Goal: Task Accomplishment & Management: Use online tool/utility

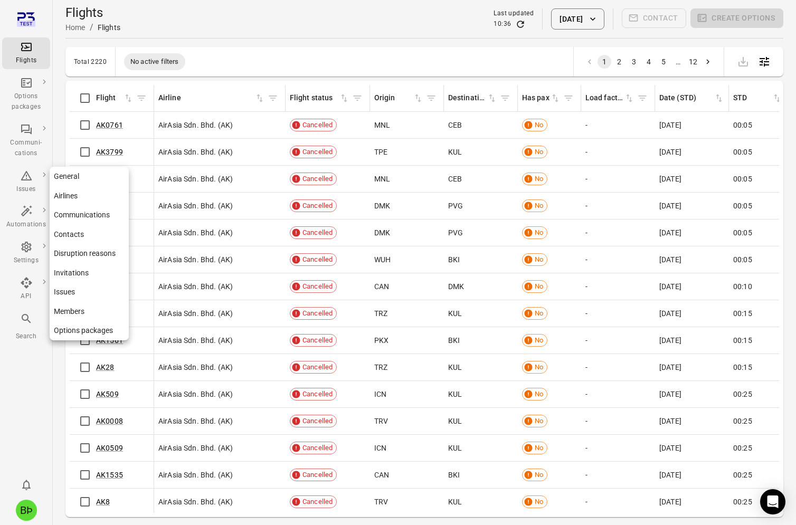
click at [91, 175] on link "General" at bounding box center [89, 177] width 79 height 20
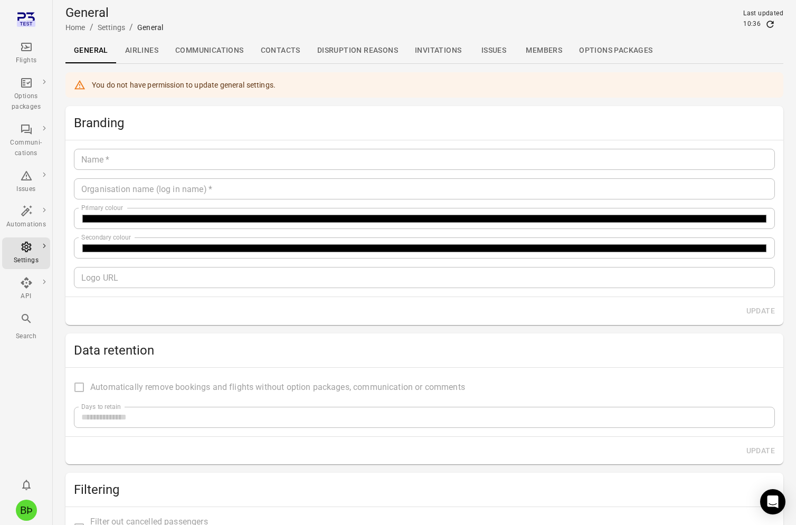
type input "**********"
type input "*******"
type input "**********"
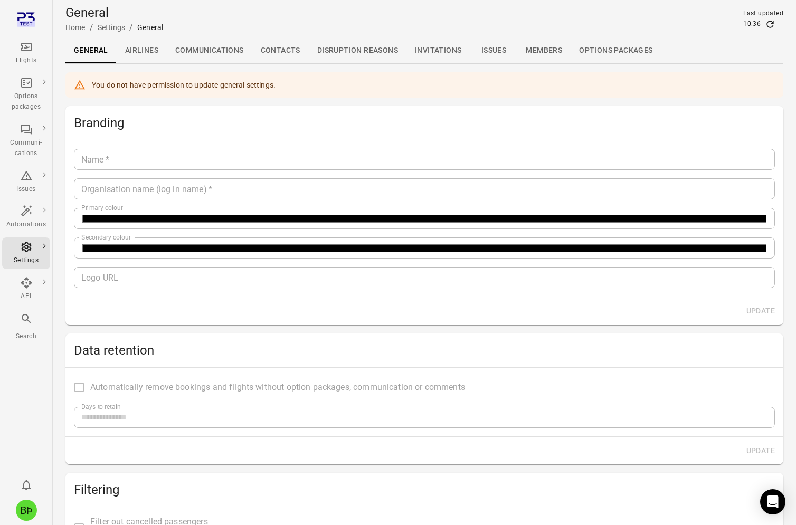
type input "**"
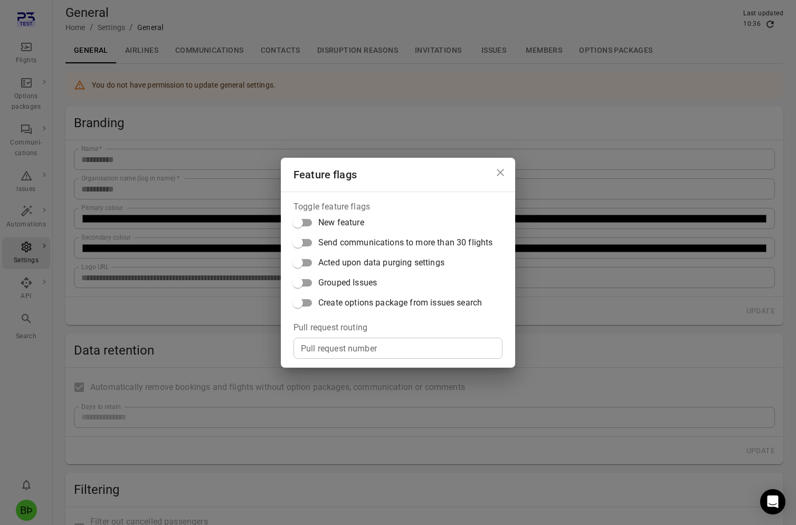
click at [333, 264] on span "Acted upon data purging settings" at bounding box center [381, 262] width 126 height 13
click at [501, 170] on icon "Close dialog" at bounding box center [500, 172] width 13 height 13
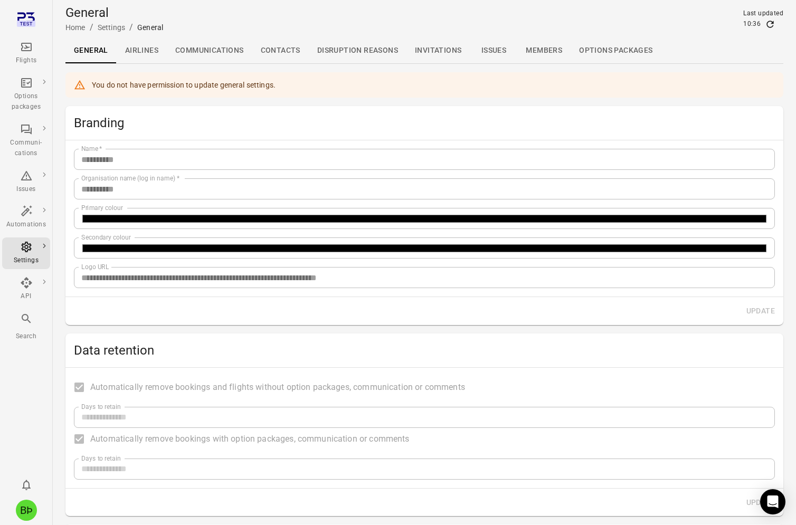
click at [28, 47] on icon "Main navigation" at bounding box center [26, 47] width 11 height 8
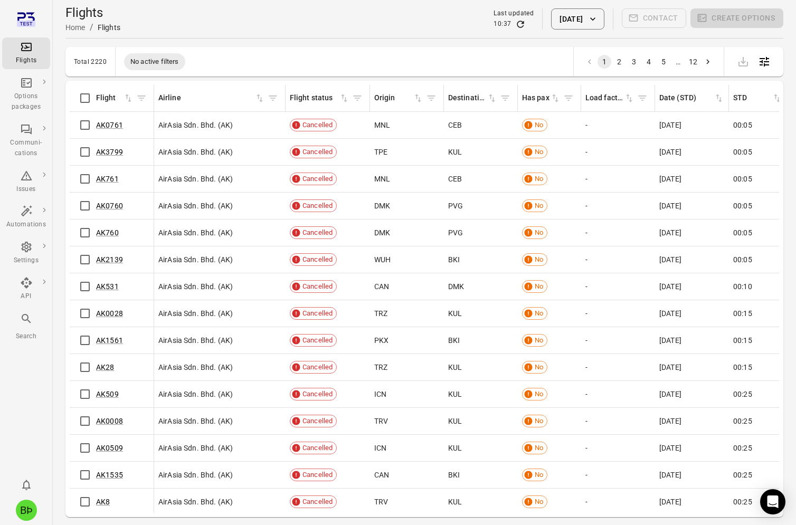
click at [575, 20] on button "9 Oct 2025" at bounding box center [577, 18] width 53 height 21
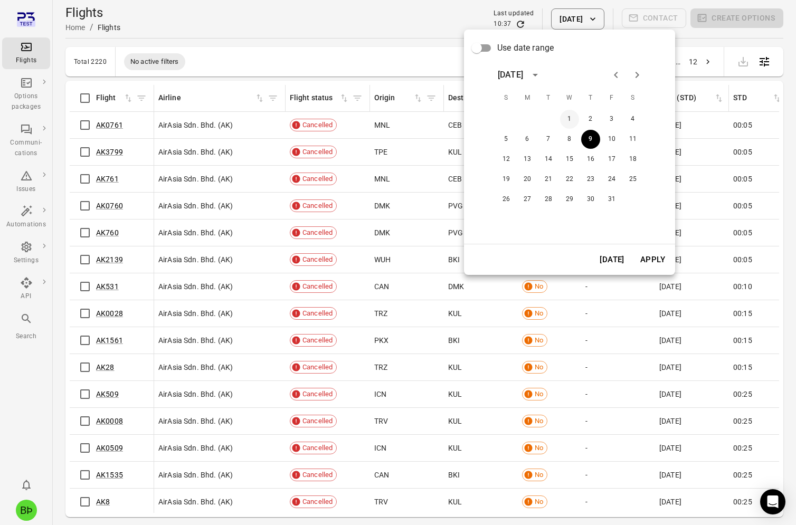
click at [571, 125] on button "1" at bounding box center [569, 119] width 19 height 19
click at [654, 264] on button "Apply" at bounding box center [652, 260] width 36 height 22
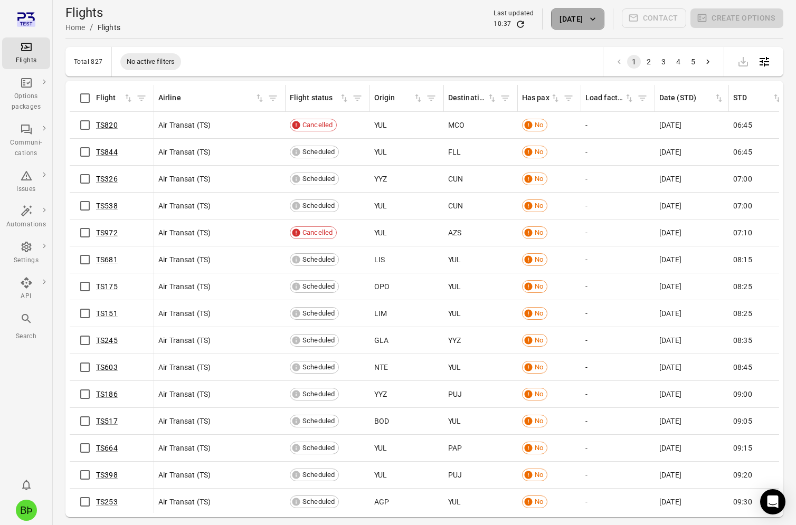
click at [584, 17] on button "[DATE]" at bounding box center [577, 18] width 53 height 21
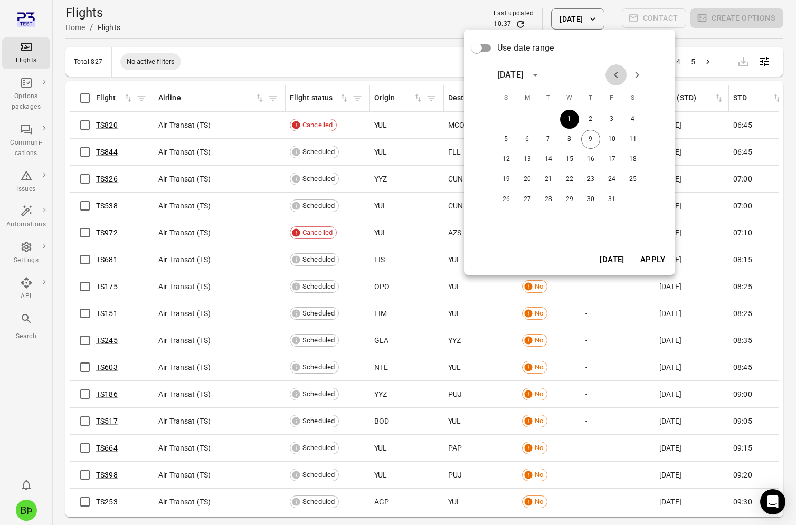
click at [612, 78] on icon "Previous month" at bounding box center [615, 75] width 13 height 13
click at [552, 194] on button "30" at bounding box center [548, 199] width 19 height 19
click at [644, 256] on button "Apply" at bounding box center [652, 260] width 36 height 22
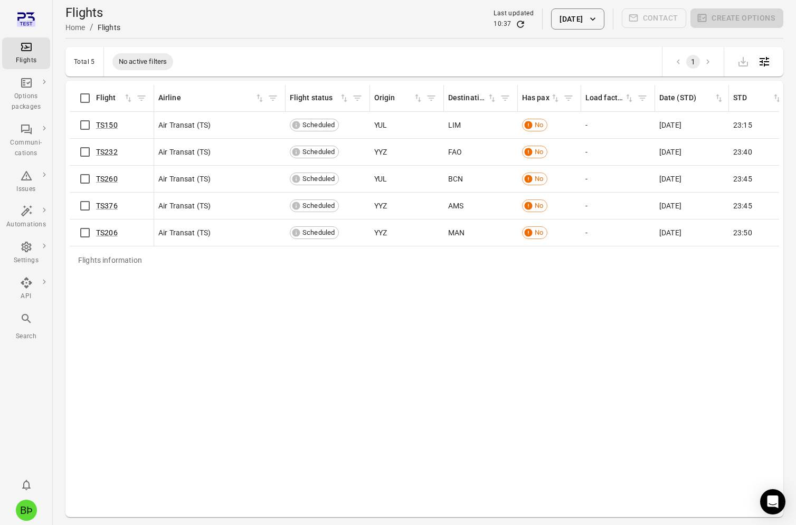
click at [594, 24] on button "30 Sep 2025" at bounding box center [577, 18] width 53 height 21
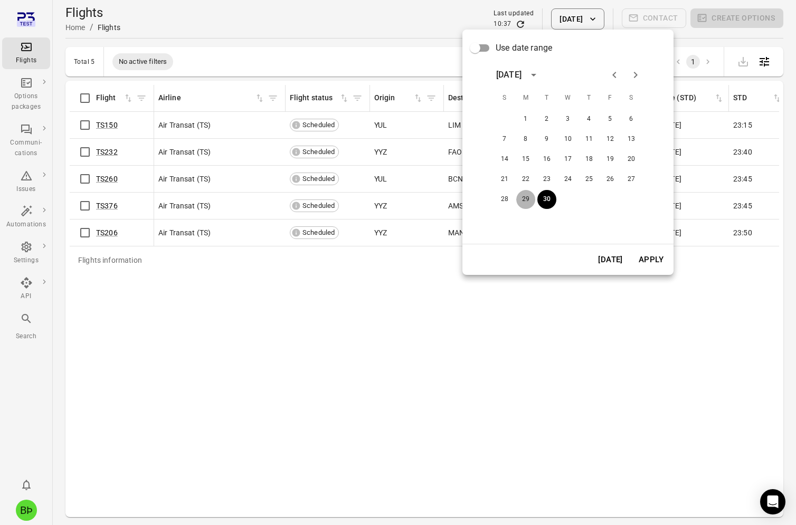
click at [532, 193] on button "29" at bounding box center [525, 199] width 19 height 19
click at [661, 261] on button "Apply" at bounding box center [651, 260] width 36 height 22
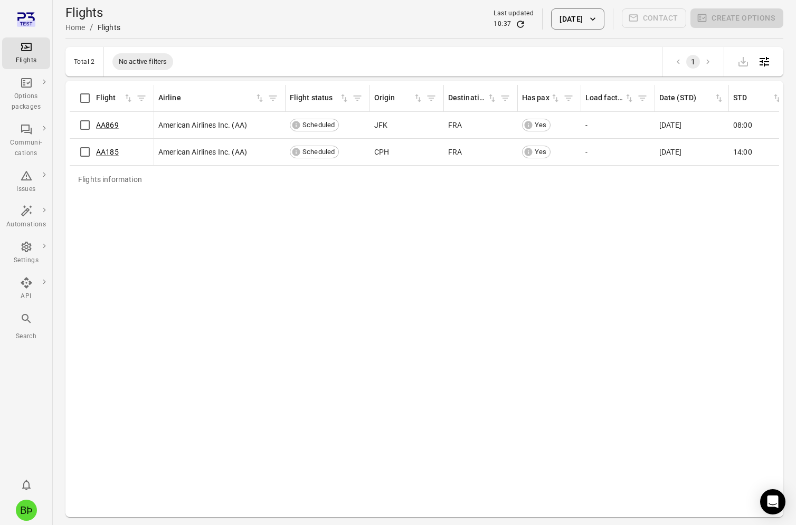
click at [576, 25] on button "29 Sep 2025" at bounding box center [577, 18] width 53 height 21
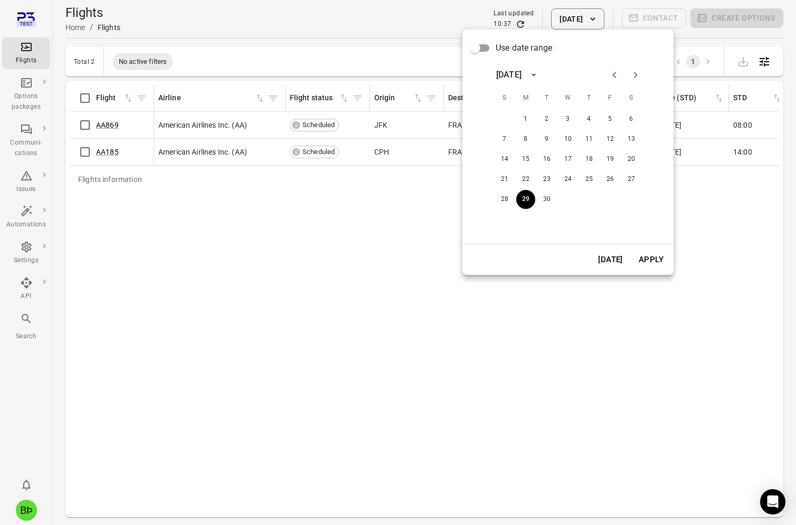
click at [501, 212] on div "1 2 3 4 5 6 7 8 9 10 11 12 13 14 15 16 17 18 19 20 21 22 23 24 25 26 27 28 29 30" at bounding box center [567, 172] width 169 height 127
click at [504, 203] on button "28" at bounding box center [504, 199] width 19 height 19
click at [641, 258] on button "Apply" at bounding box center [651, 260] width 36 height 22
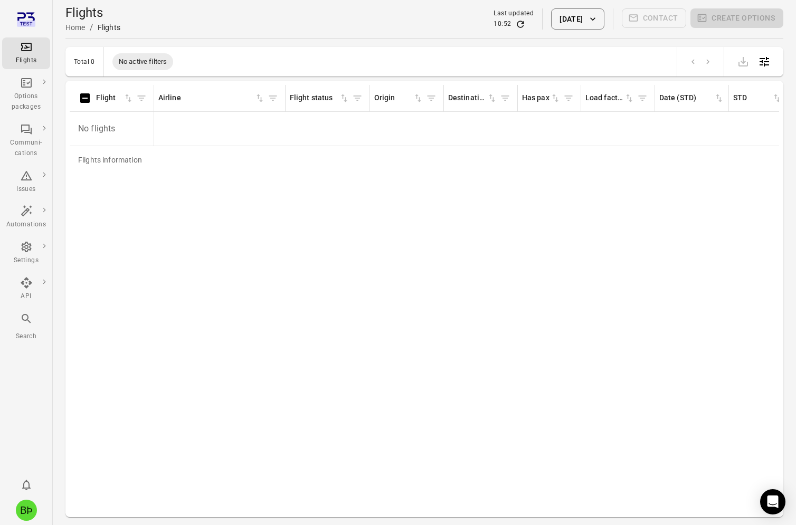
click at [579, 10] on button "28 Sep 2025" at bounding box center [577, 18] width 53 height 21
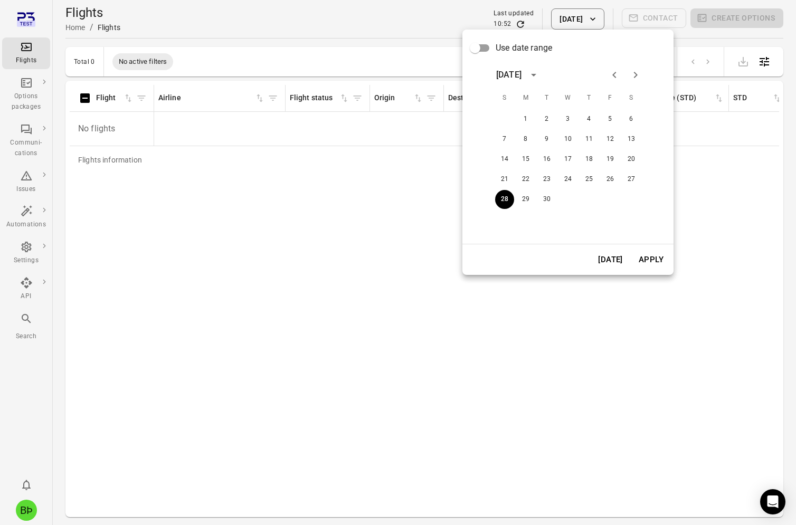
click at [629, 74] on button "Next month" at bounding box center [635, 74] width 21 height 21
click at [571, 120] on button "1" at bounding box center [567, 119] width 19 height 19
click at [650, 254] on button "Apply" at bounding box center [651, 260] width 36 height 22
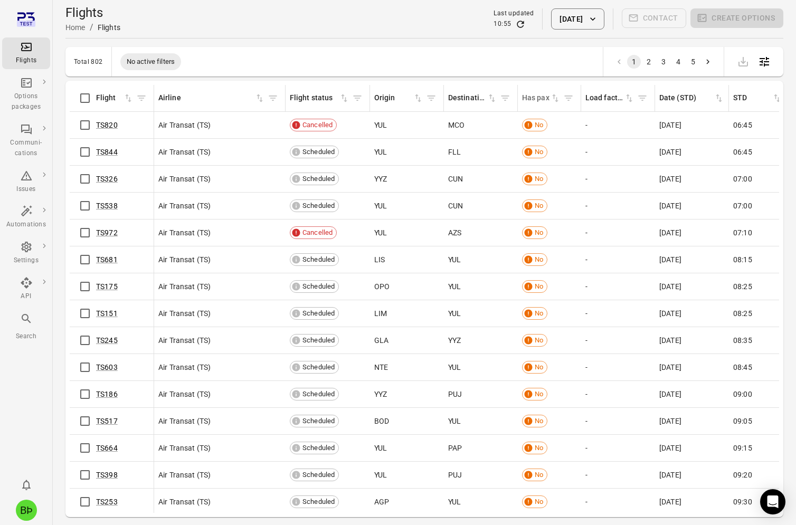
click at [558, 99] on icon "Sort by has pax in ascending order" at bounding box center [555, 98] width 11 height 11
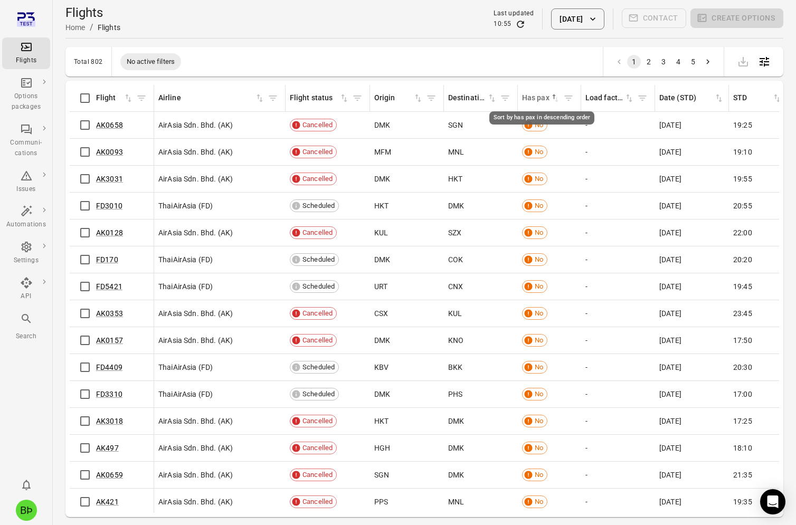
click at [555, 96] on icon "Sort by has pax in descending order" at bounding box center [555, 98] width 11 height 11
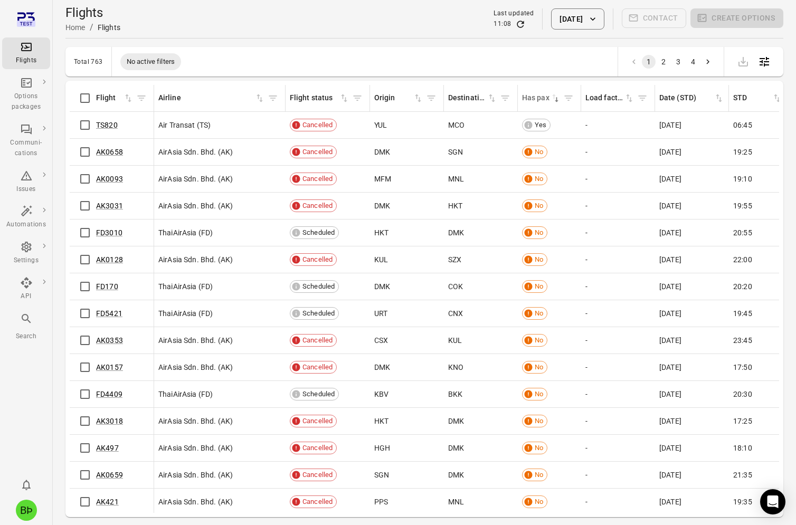
click at [28, 315] on icon "Main navigation" at bounding box center [26, 318] width 13 height 13
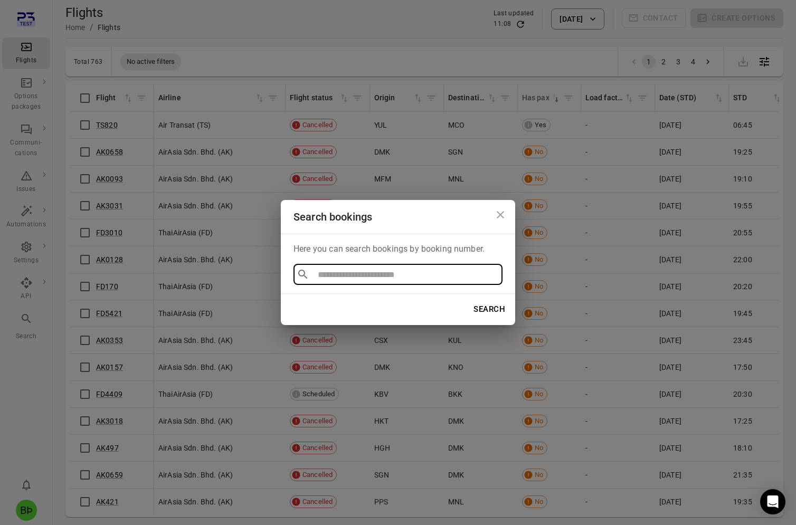
click at [350, 279] on input "text" at bounding box center [405, 274] width 184 height 15
type input "******"
click at [359, 300] on li "ABCDEF" at bounding box center [397, 299] width 209 height 19
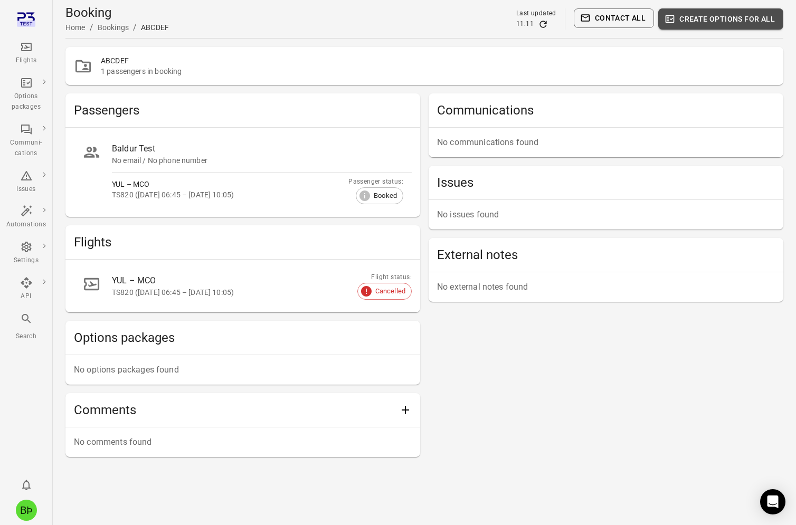
click at [692, 22] on button "Create options for all" at bounding box center [720, 18] width 125 height 21
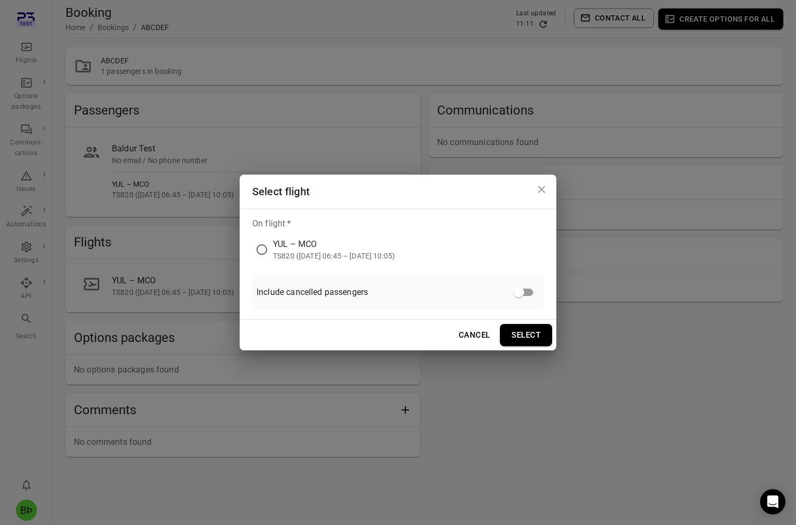
click at [312, 243] on div "YUL – MCO" at bounding box center [334, 244] width 122 height 13
click at [539, 337] on button "Select" at bounding box center [526, 335] width 52 height 22
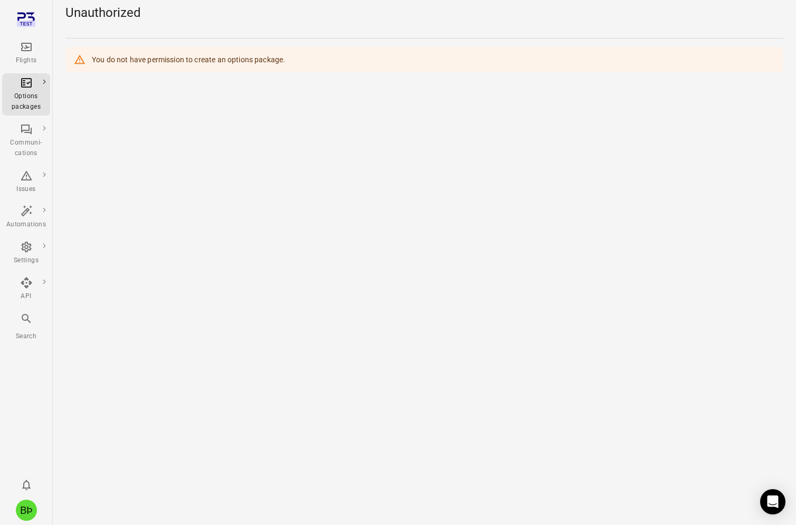
click at [31, 51] on icon "Main navigation" at bounding box center [26, 47] width 11 height 8
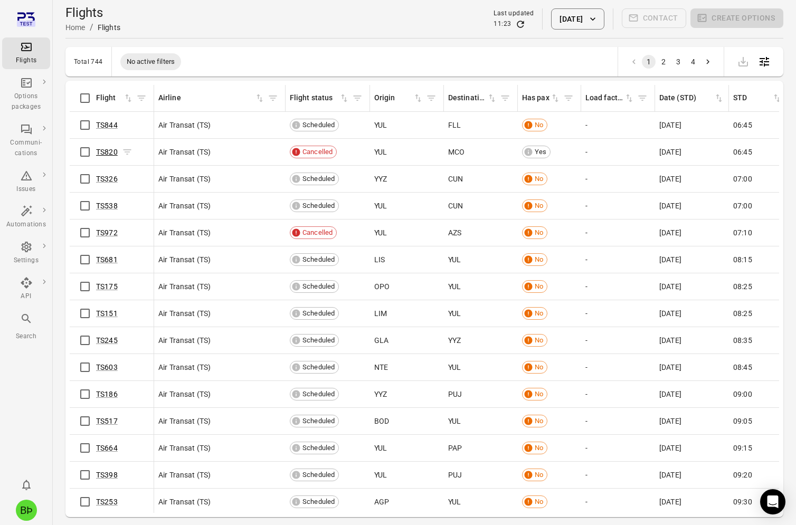
click at [116, 154] on link "TS820" at bounding box center [107, 152] width 22 height 8
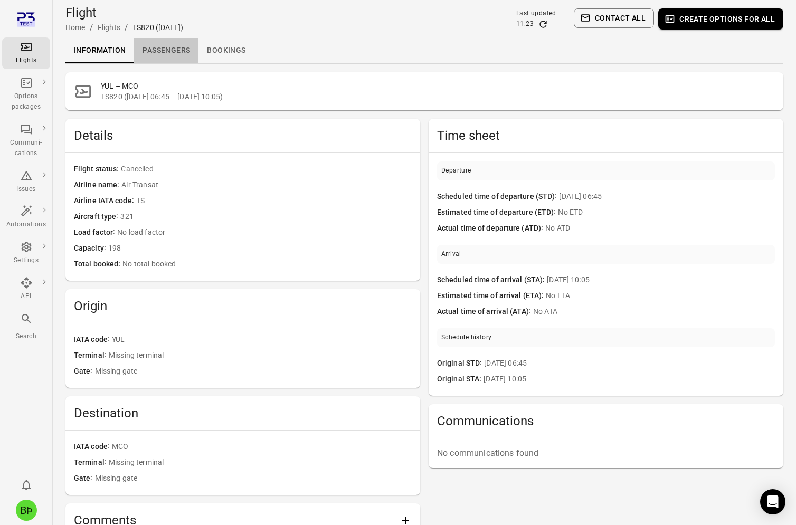
click at [180, 58] on link "Passengers" at bounding box center [166, 50] width 64 height 25
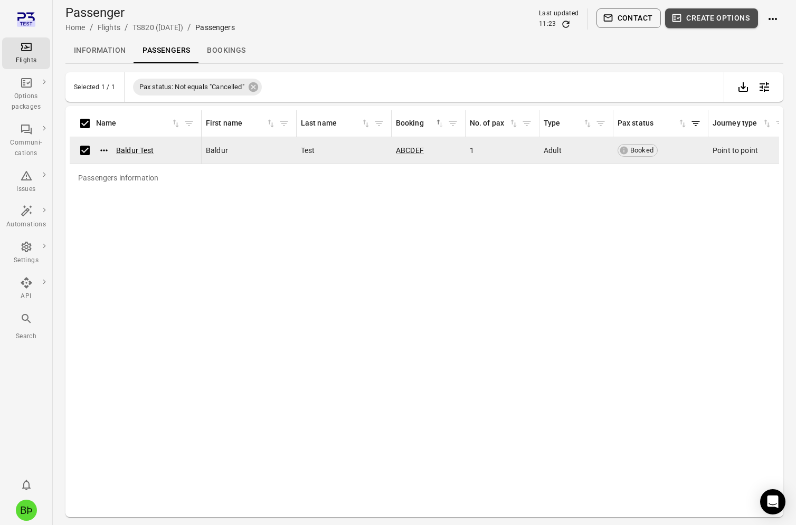
click at [736, 27] on button "Create options" at bounding box center [711, 18] width 93 height 20
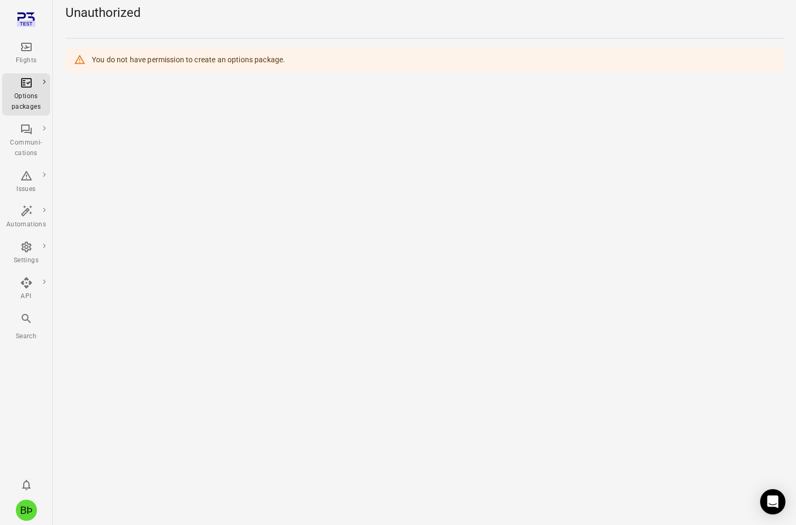
click at [94, 62] on div "You do not have permission to create an options package." at bounding box center [188, 59] width 193 height 19
drag, startPoint x: 94, startPoint y: 62, endPoint x: 284, endPoint y: 63, distance: 189.4
click at [284, 63] on div "You do not have permission to create an options package." at bounding box center [188, 59] width 193 height 19
copy div "You do not have permission to create an options package."
click at [27, 53] on div "Flights" at bounding box center [26, 53] width 40 height 25
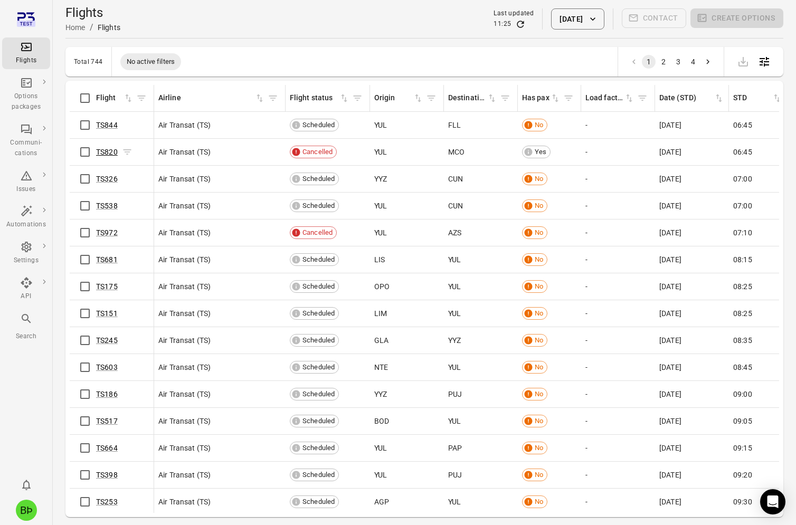
click at [107, 151] on link "TS820" at bounding box center [107, 152] width 22 height 8
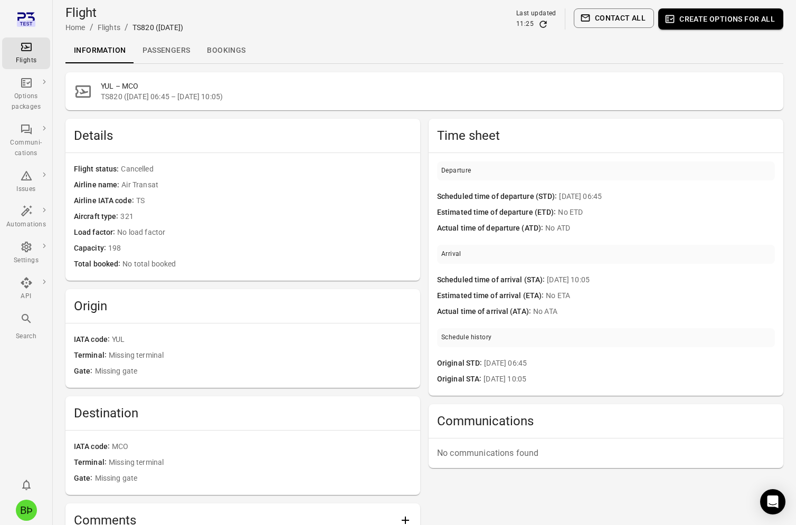
click at [168, 47] on link "Passengers" at bounding box center [166, 50] width 64 height 25
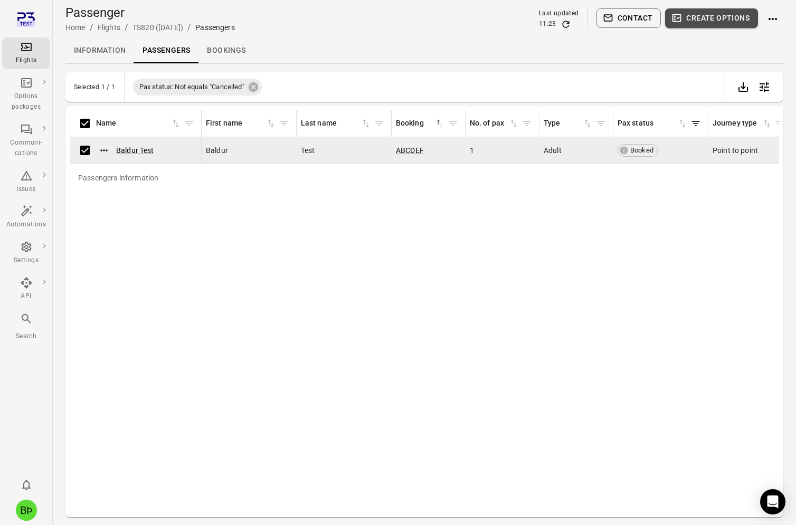
click at [703, 25] on button "Create options" at bounding box center [711, 18] width 93 height 20
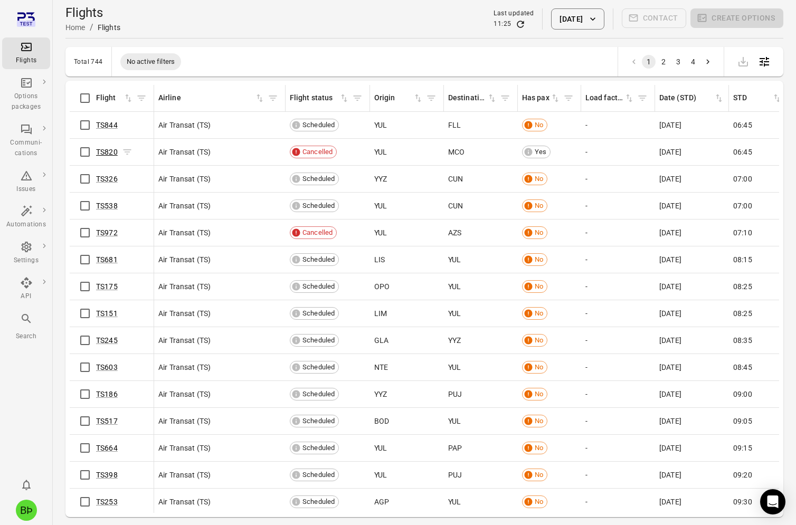
click at [111, 150] on link "TS820" at bounding box center [107, 152] width 22 height 8
